Goal: Understand process/instructions: Learn how to perform a task or action

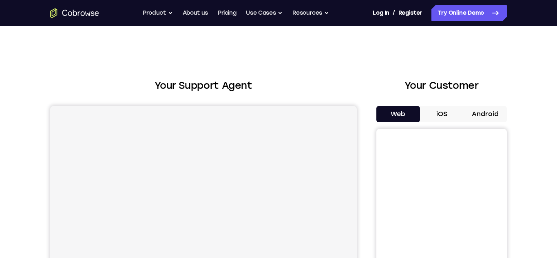
click at [378, 84] on h2 "Your Customer" at bounding box center [441, 85] width 131 height 15
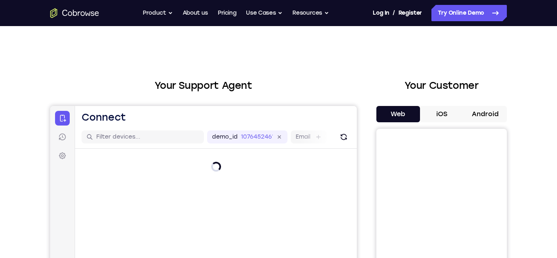
click at [503, 112] on button "Android" at bounding box center [485, 114] width 44 height 16
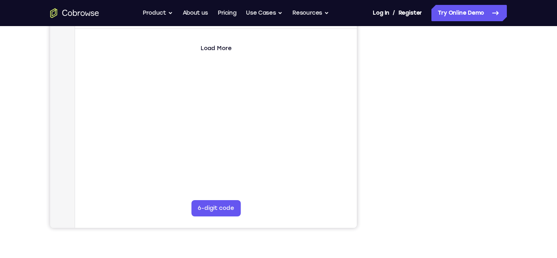
scroll to position [153, 0]
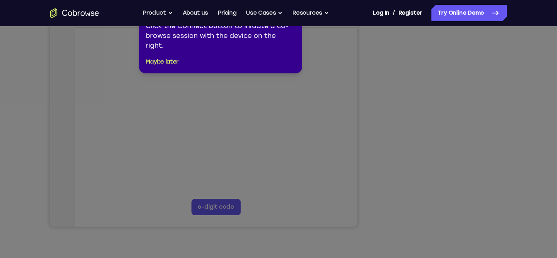
click at [461, 106] on icon at bounding box center [278, 129] width 557 height 258
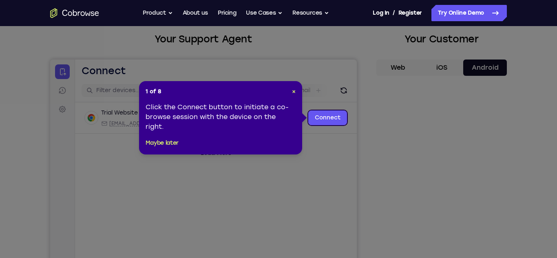
scroll to position [48, 0]
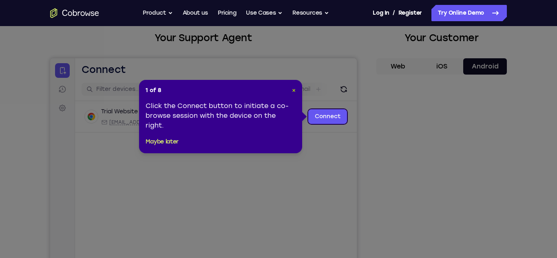
click at [292, 91] on span "×" at bounding box center [294, 90] width 4 height 7
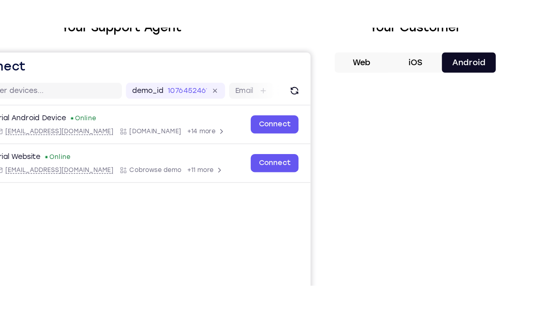
scroll to position [53, 0]
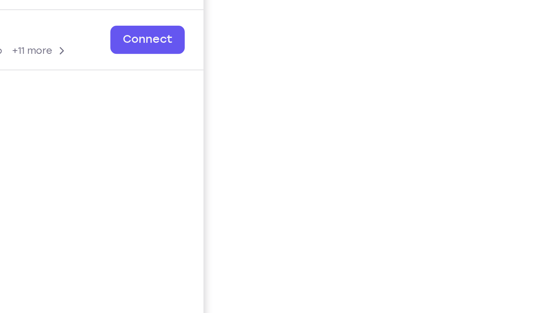
click at [514, 159] on div "Your Support Agent Your Customer Web iOS Android Next Steps We’d be happy to gi…" at bounding box center [279, 242] width 522 height 538
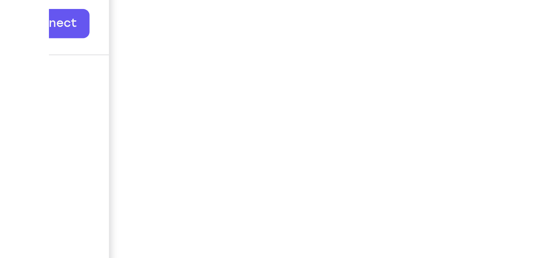
scroll to position [98, 0]
